Goal: Find contact information: Obtain details needed to contact an individual or organization

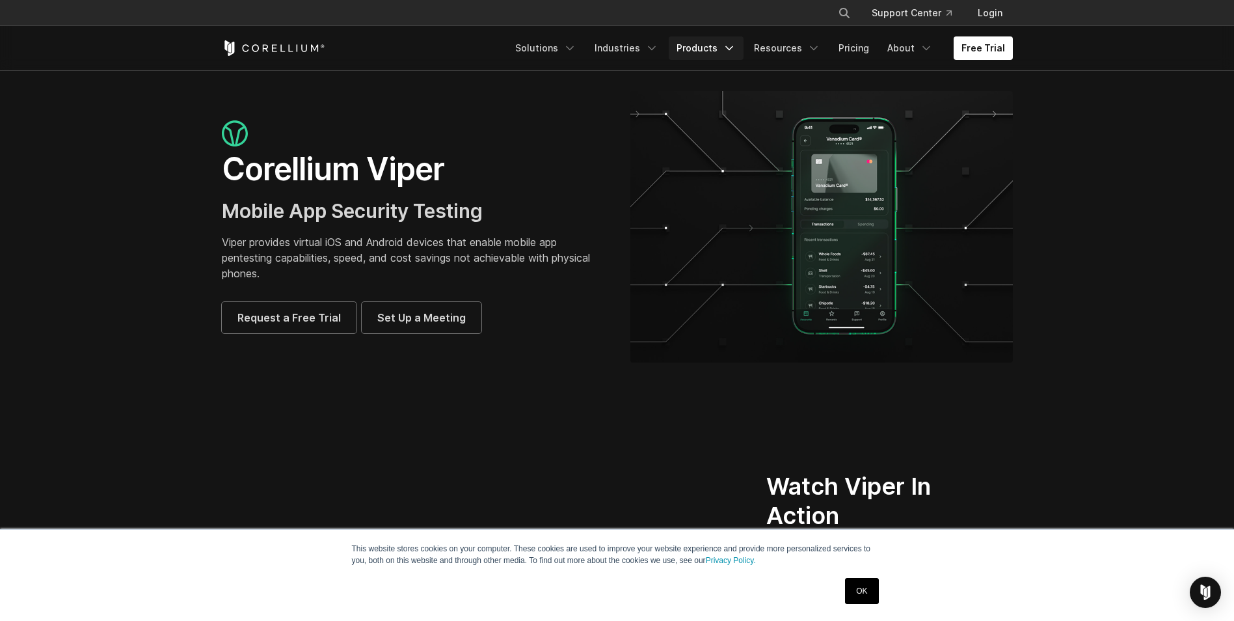
click at [714, 51] on link "Products" at bounding box center [706, 47] width 75 height 23
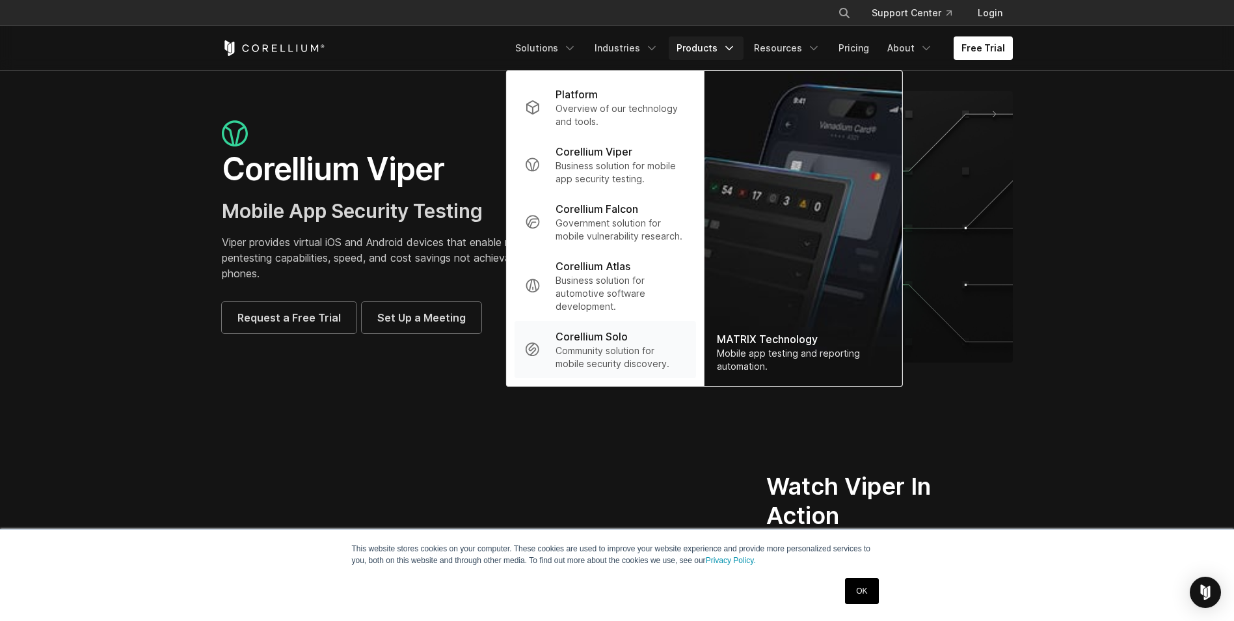
click at [634, 355] on p "Community solution for mobile security discovery." at bounding box center [620, 357] width 129 height 26
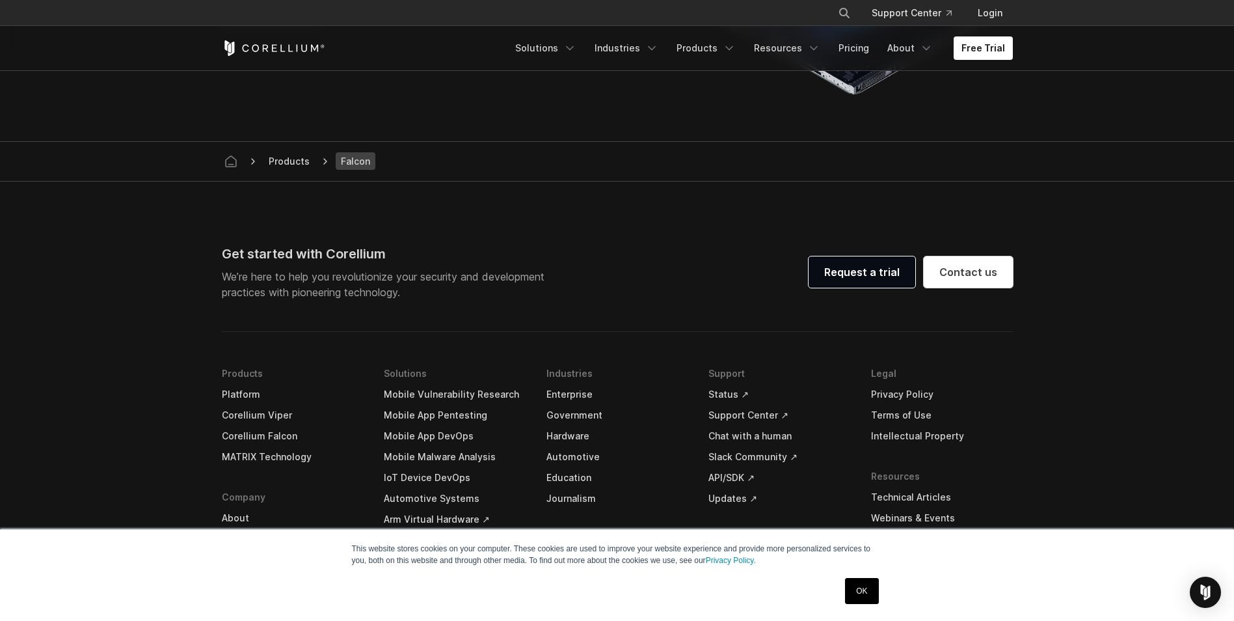
scroll to position [3969, 0]
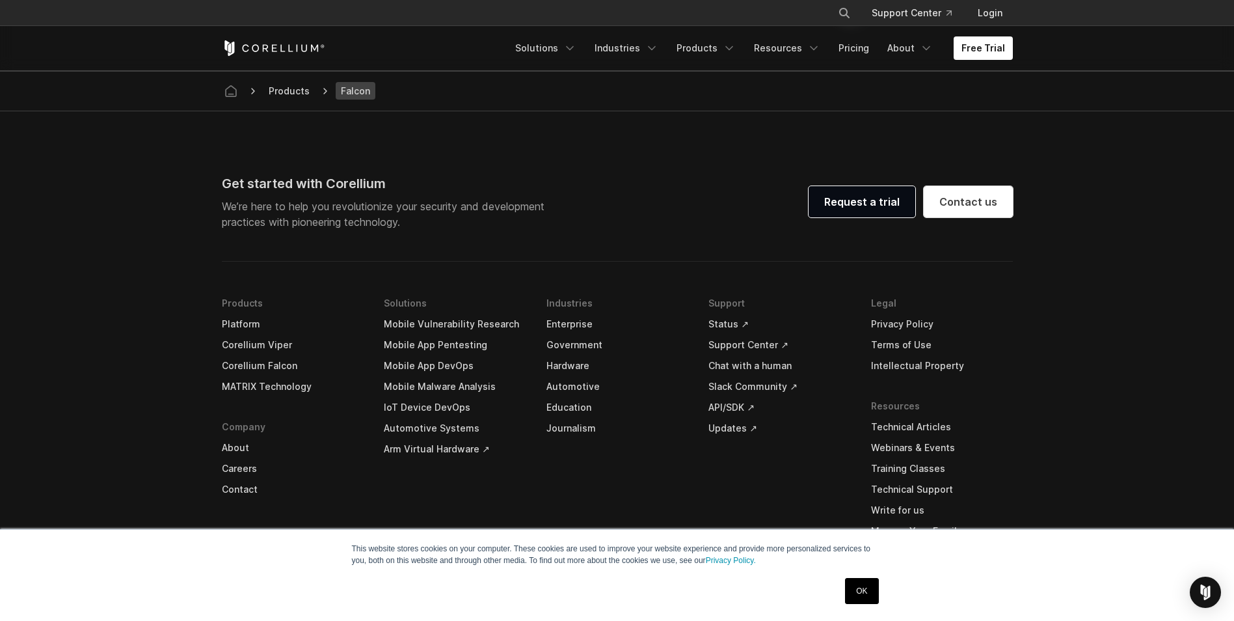
click at [270, 387] on link "MATRIX Technology" at bounding box center [293, 386] width 142 height 21
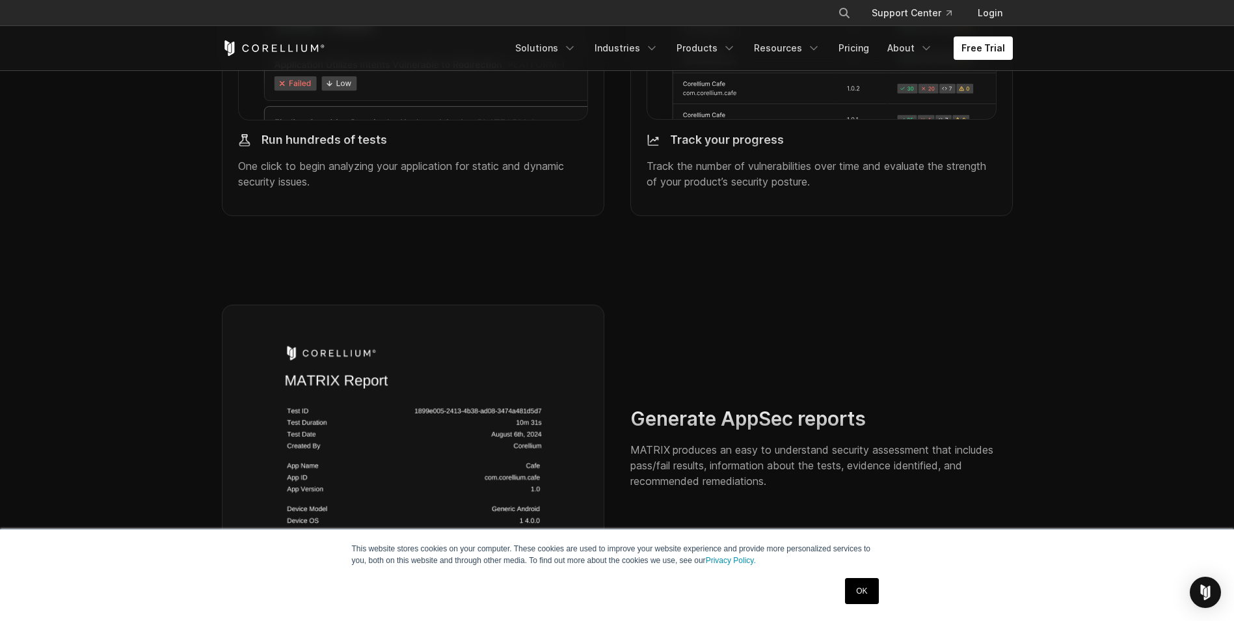
scroll to position [1887, 0]
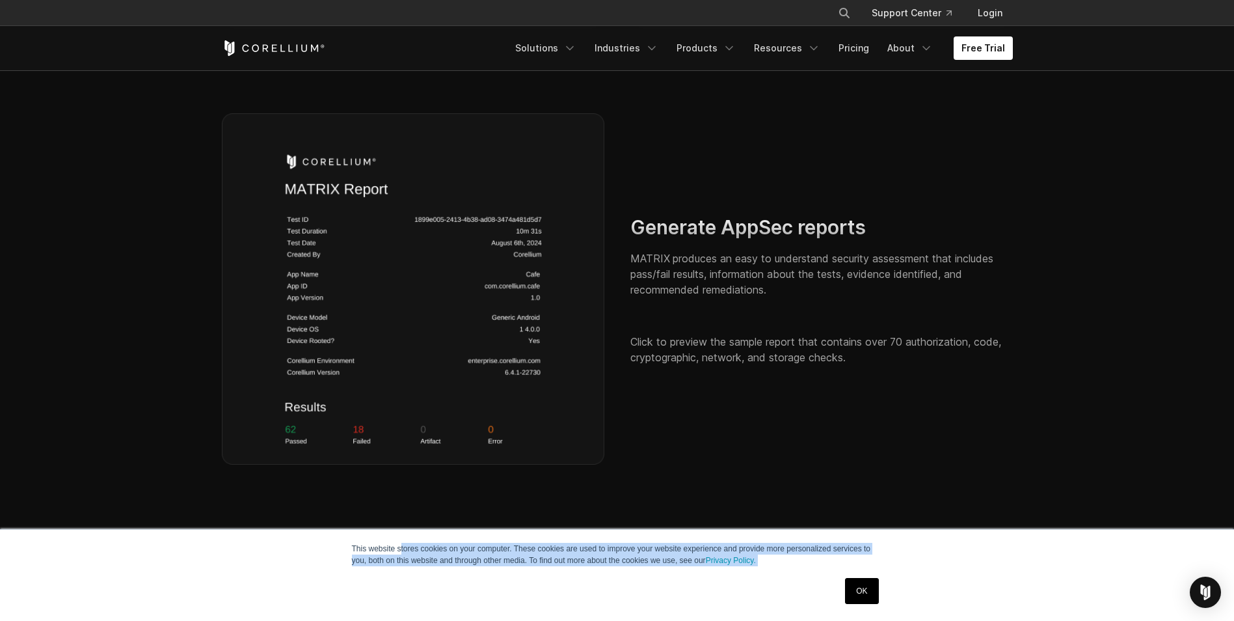
drag, startPoint x: 508, startPoint y: 572, endPoint x: 554, endPoint y: 579, distance: 46.1
click at [550, 578] on div "This website stores cookies on your computer. These cookies are used to improve…" at bounding box center [617, 575] width 651 height 91
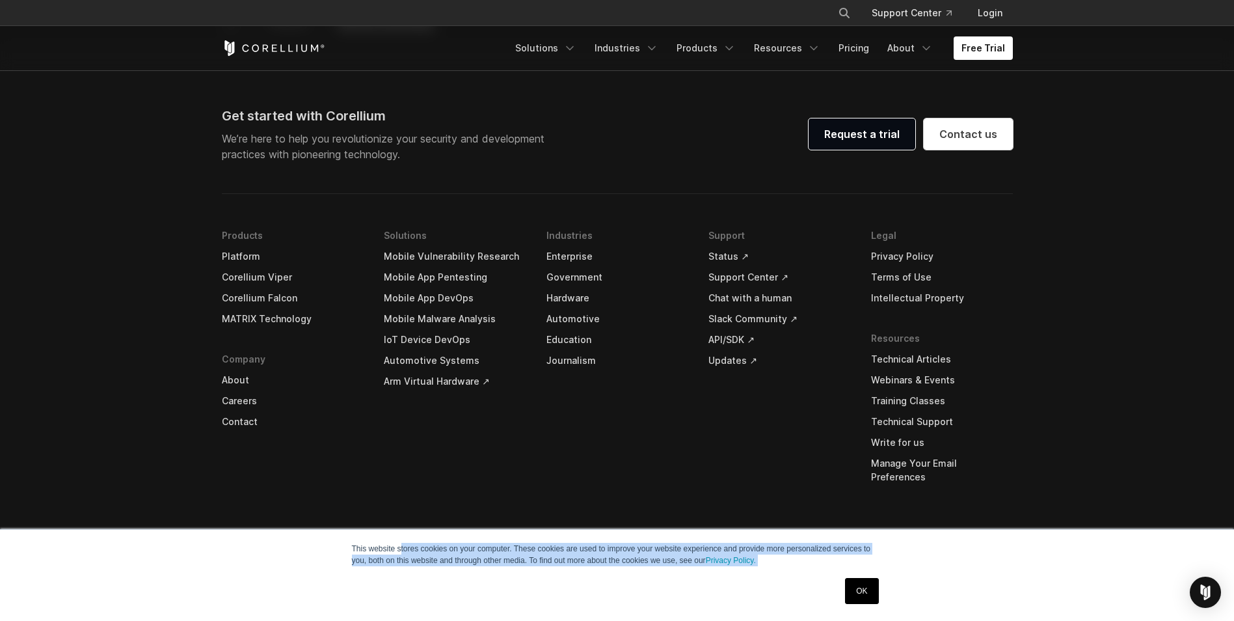
scroll to position [4896, 0]
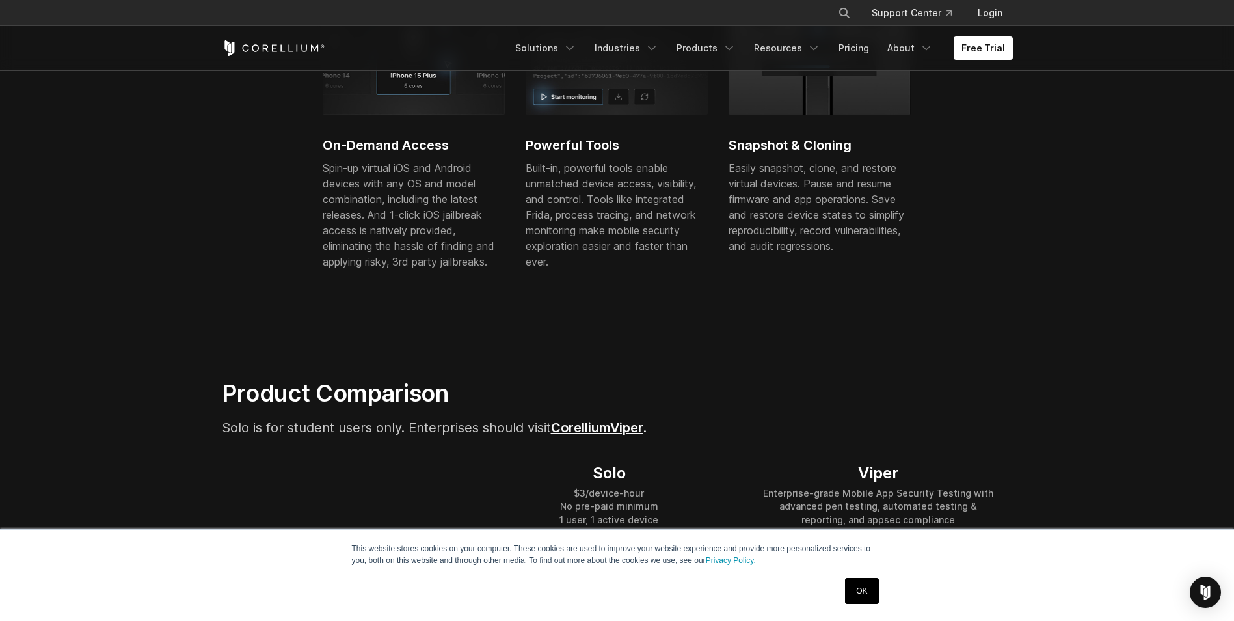
scroll to position [520, 0]
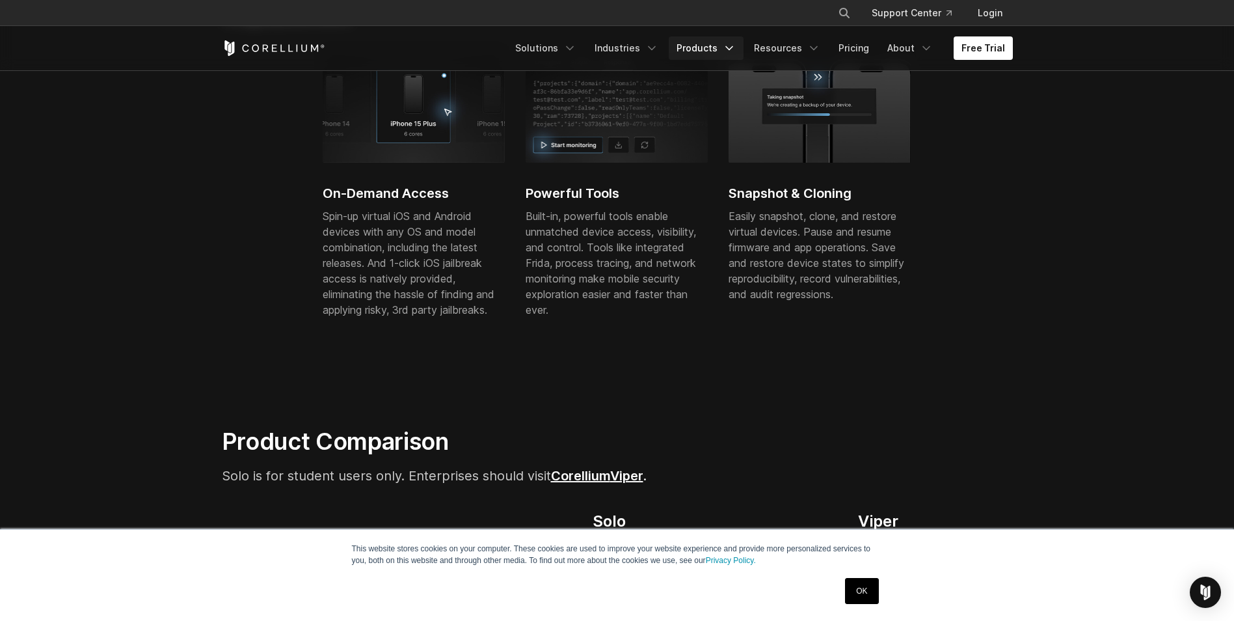
click at [736, 43] on icon "Navigation Menu" at bounding box center [729, 48] width 13 height 13
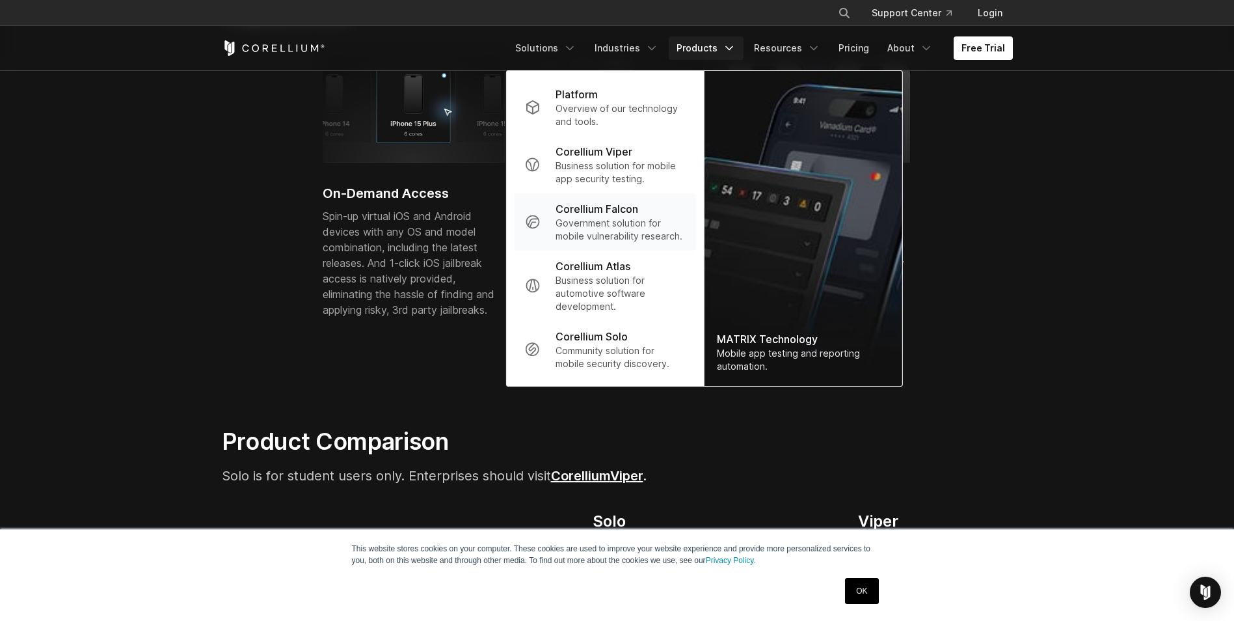
click at [620, 216] on p "Corellium Falcon" at bounding box center [597, 209] width 83 height 16
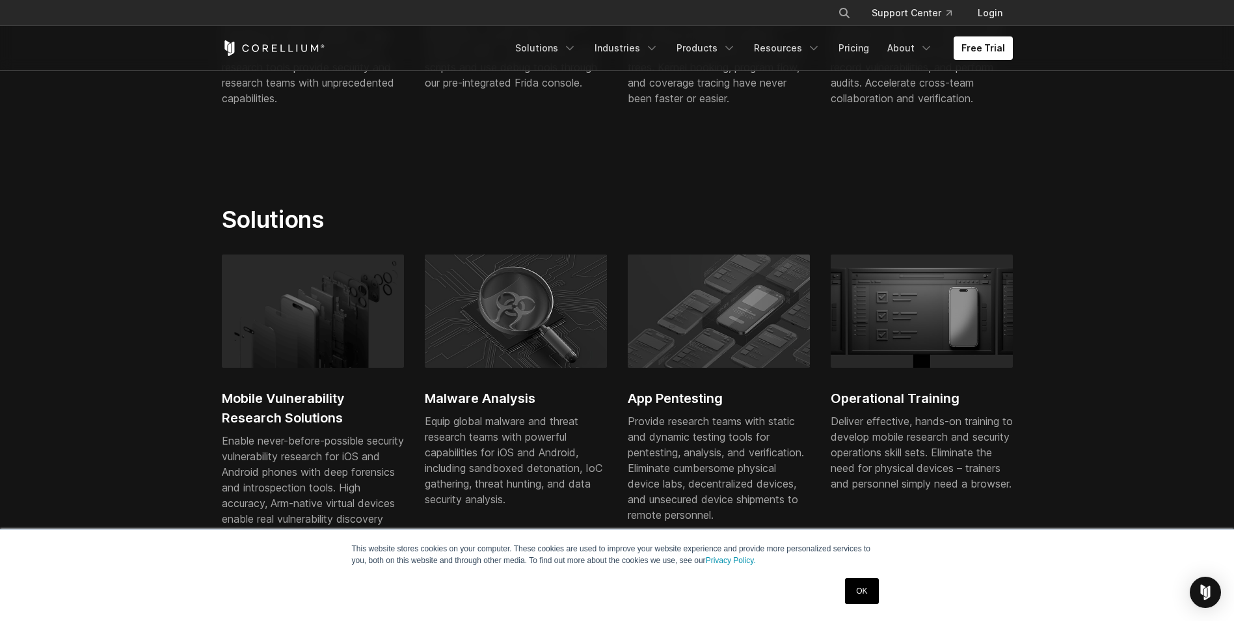
scroll to position [390, 0]
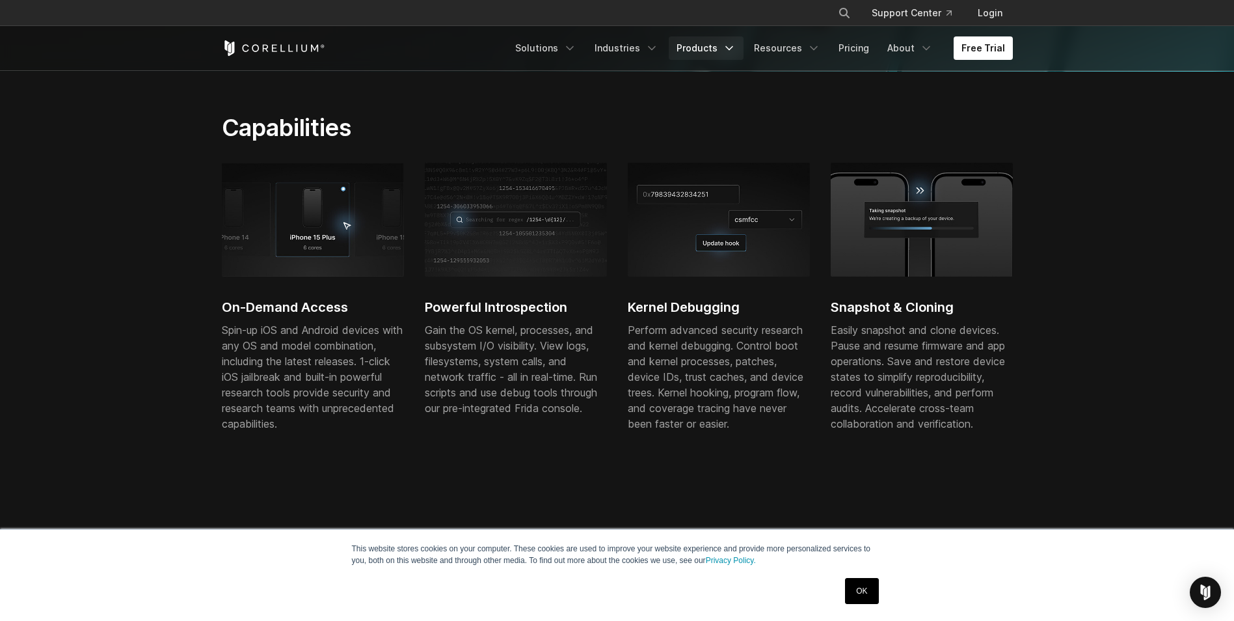
click at [735, 48] on icon "Navigation Menu" at bounding box center [729, 48] width 13 height 13
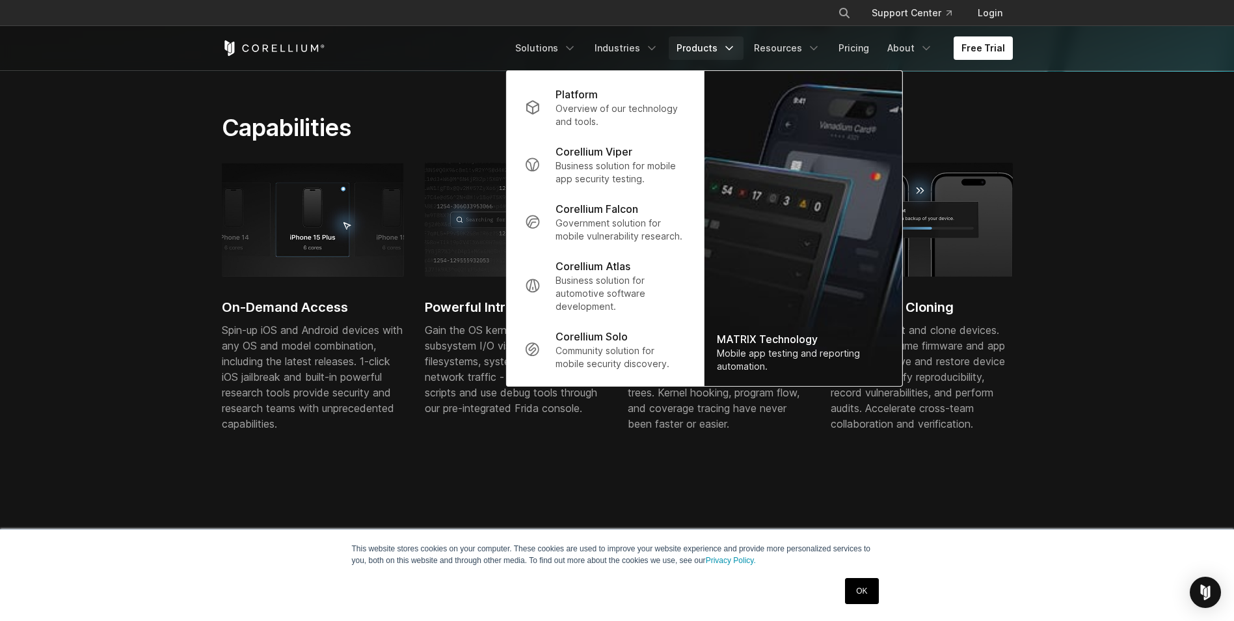
click at [115, 188] on section "Capabilities On-Demand Access Spin-up iOS and Android devices with any OS and m…" at bounding box center [617, 280] width 1234 height 417
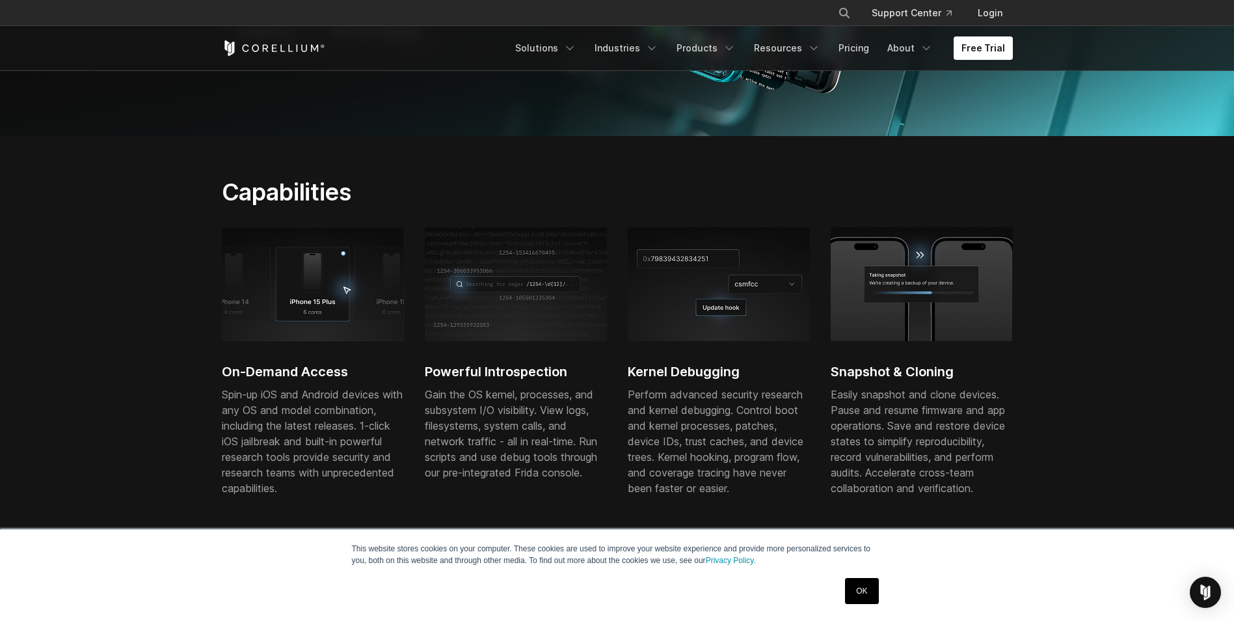
scroll to position [325, 0]
click at [923, 47] on icon "Navigation Menu" at bounding box center [926, 48] width 13 height 13
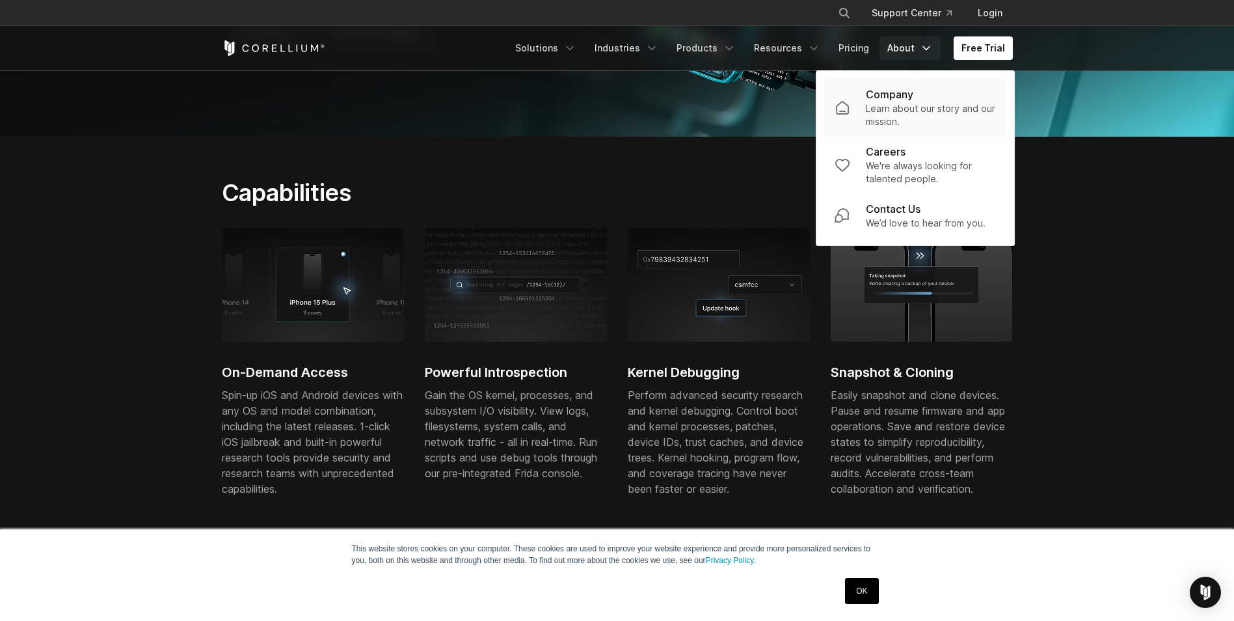
click at [895, 105] on p "Learn about our story and our mission." at bounding box center [931, 115] width 130 height 26
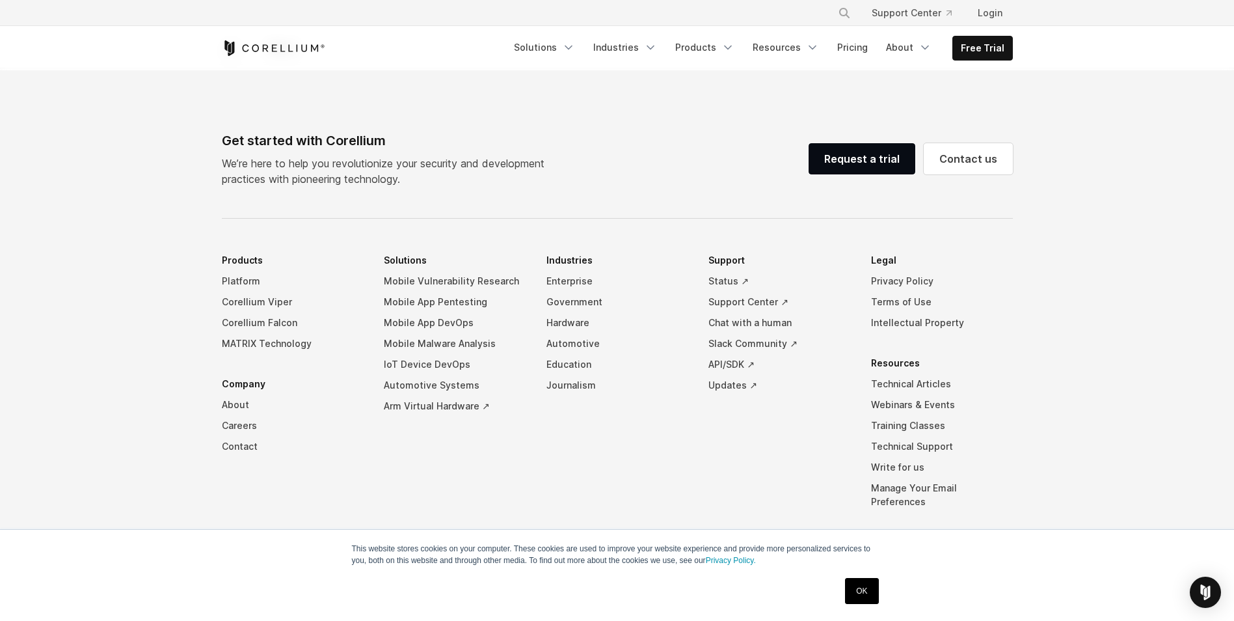
scroll to position [2175, 0]
click at [925, 46] on polyline "Navigation Menu" at bounding box center [925, 47] width 7 height 3
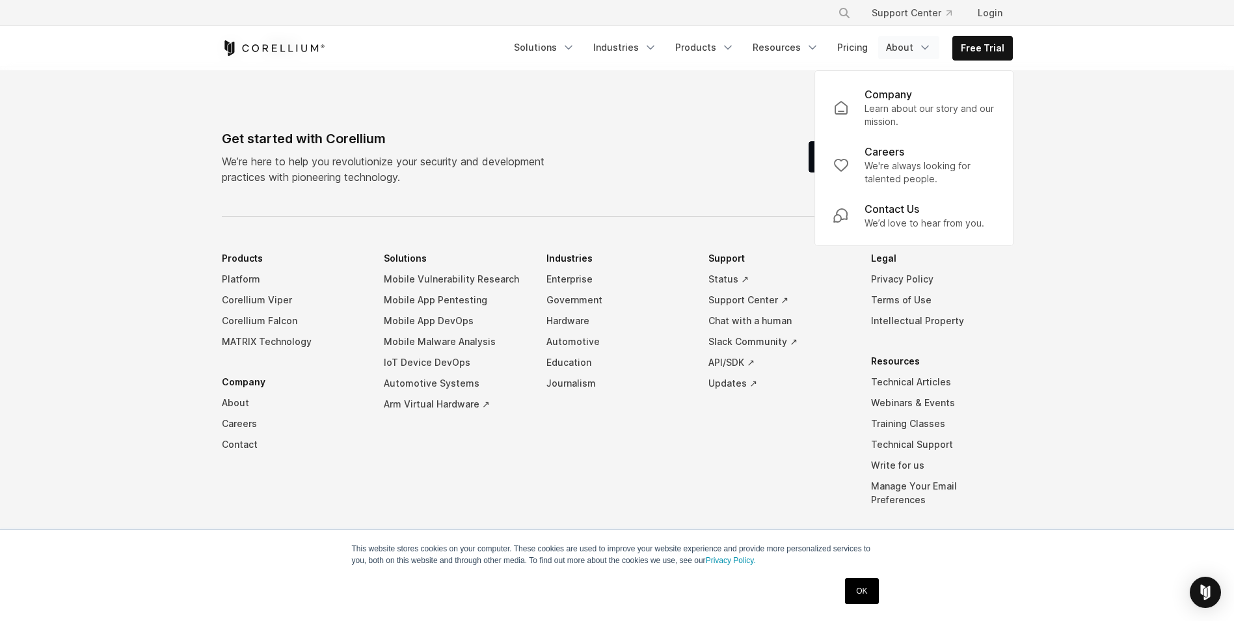
click at [115, 113] on footer "Get started with Corellium We’re here to help you revolutionize your security a…" at bounding box center [617, 358] width 1234 height 584
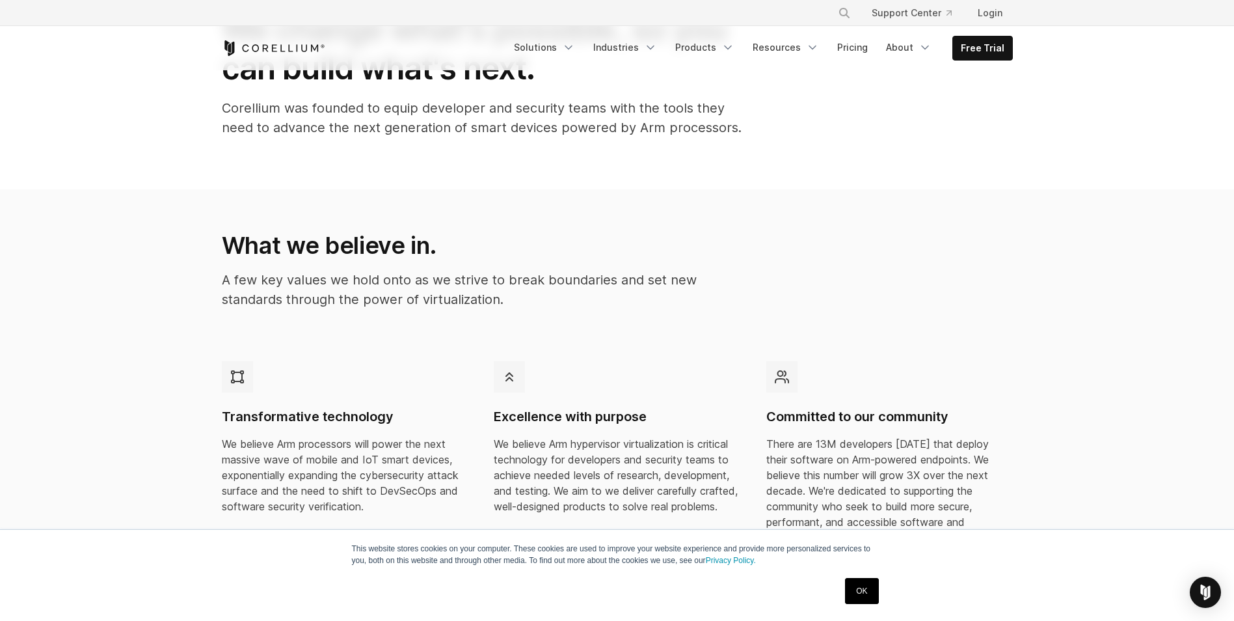
scroll to position [0, 0]
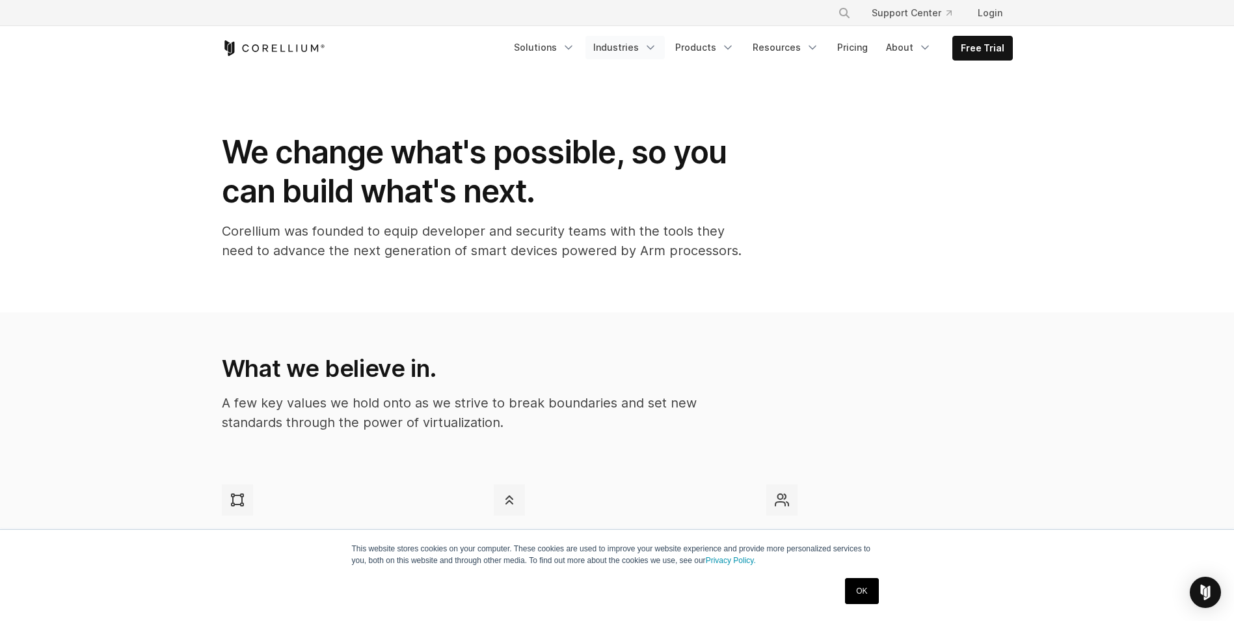
click at [656, 50] on icon "Navigation Menu" at bounding box center [650, 47] width 13 height 13
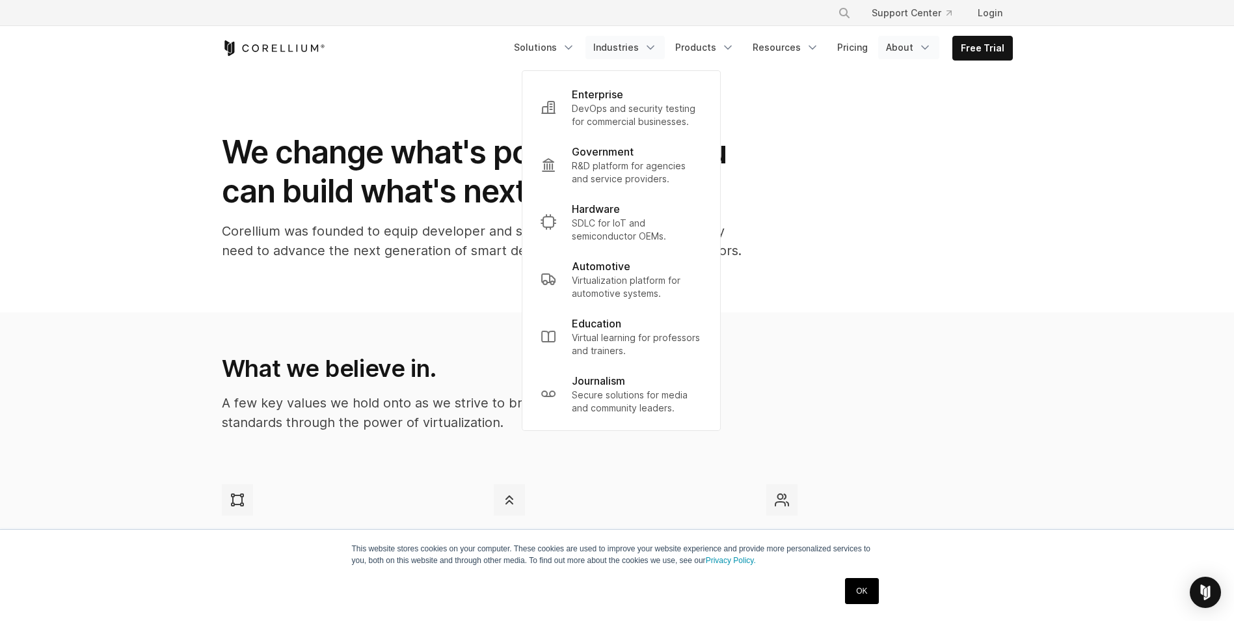
click at [910, 44] on link "About" at bounding box center [908, 47] width 61 height 23
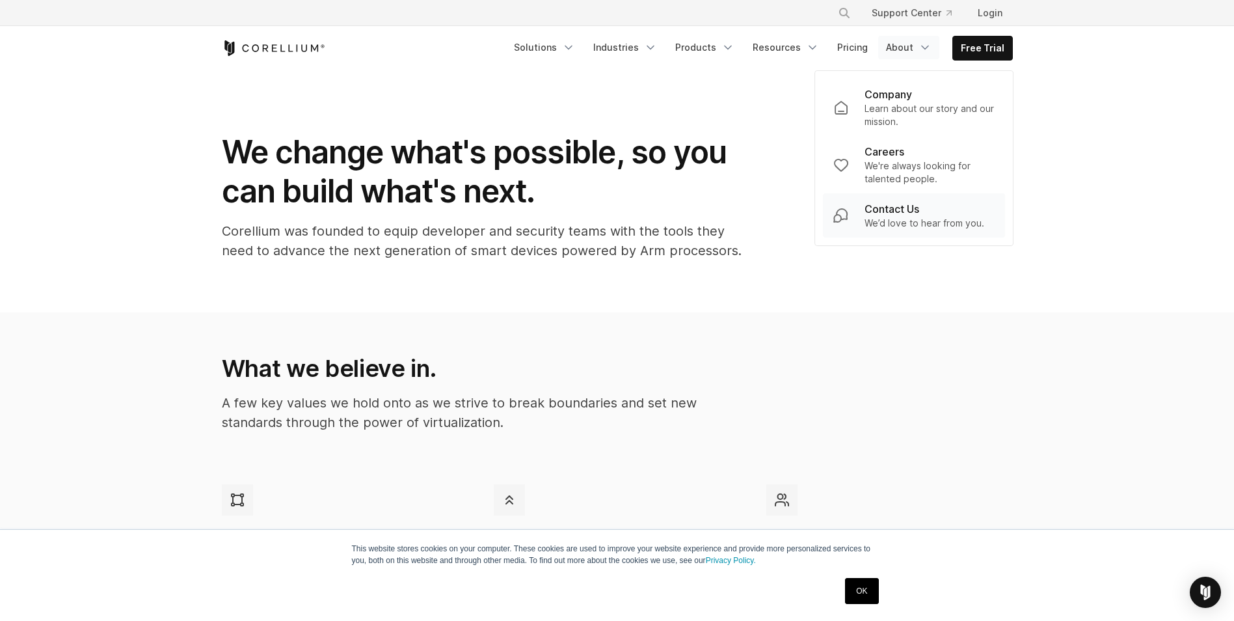
click at [910, 210] on p "Contact Us" at bounding box center [892, 209] width 55 height 16
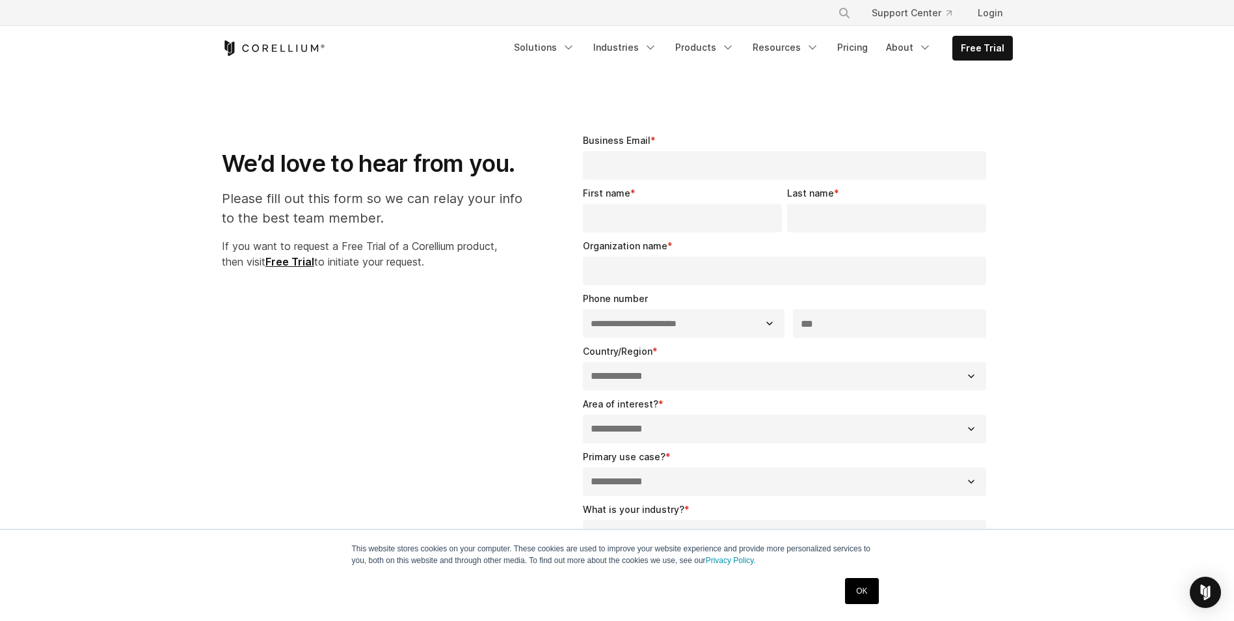
select select "**"
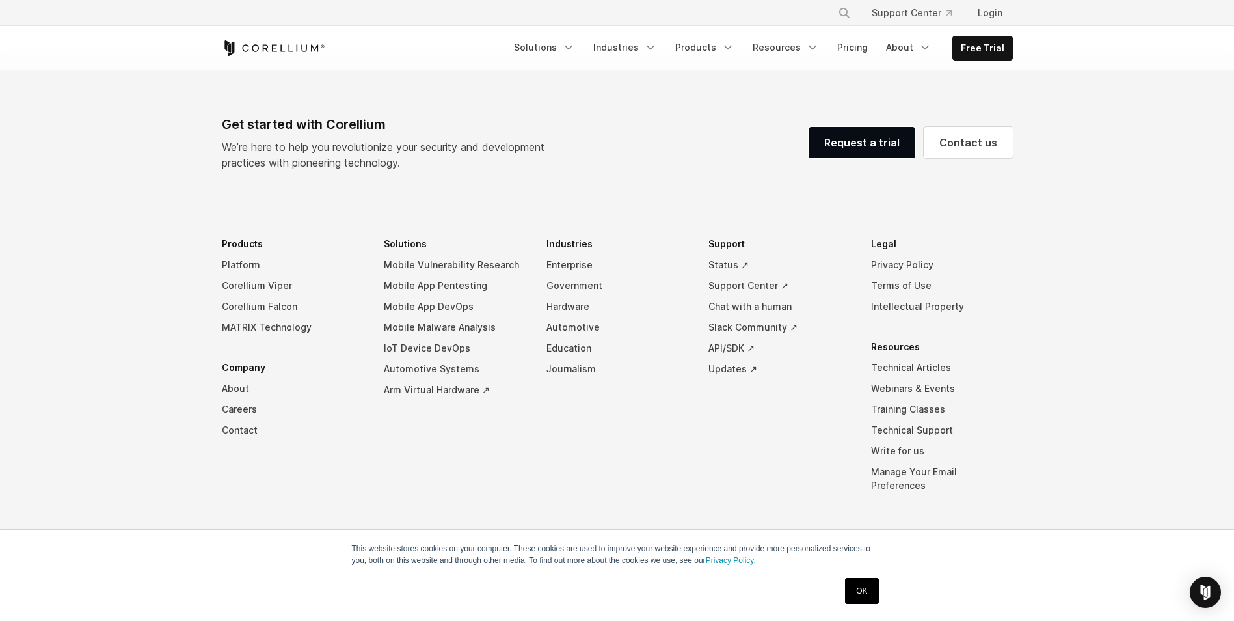
scroll to position [892, 0]
click at [239, 387] on link "About" at bounding box center [293, 387] width 142 height 21
